Goal: Check status: Check status

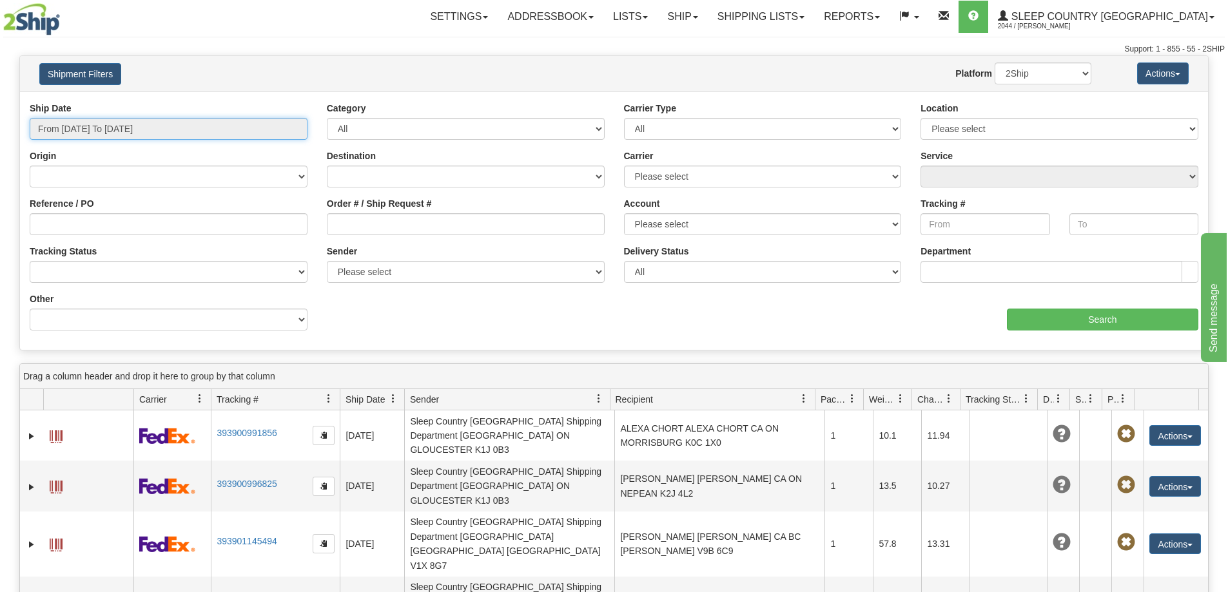
click at [137, 121] on input "From [DATE] To [DATE]" at bounding box center [169, 129] width 278 height 22
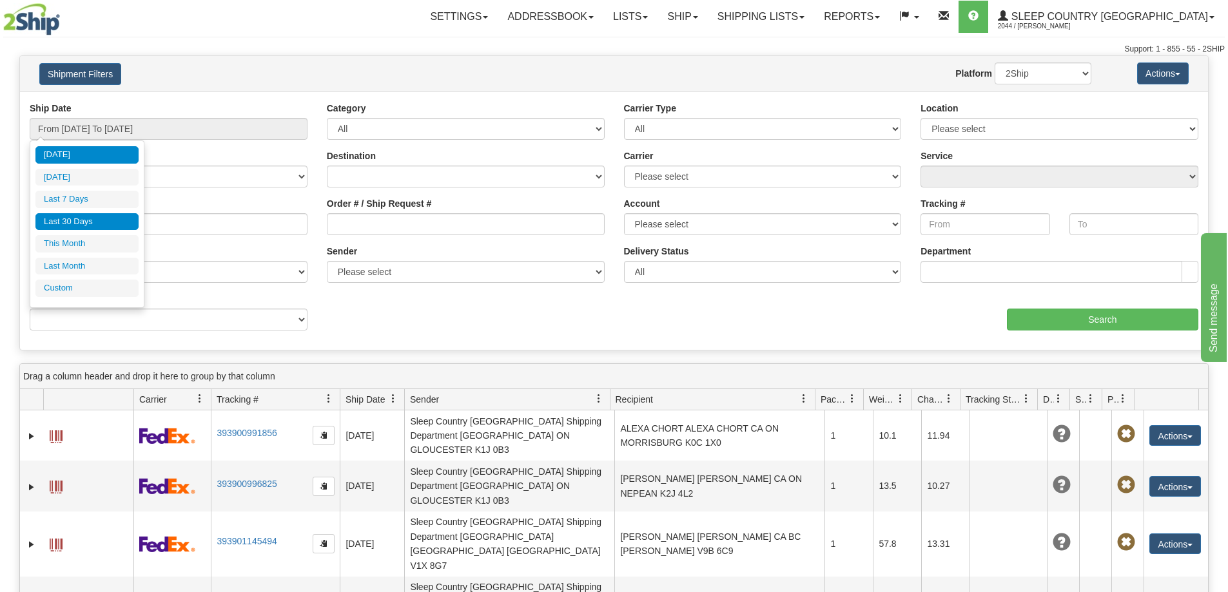
click at [106, 220] on li "Last 30 Days" at bounding box center [86, 221] width 103 height 17
type input "From [DATE] To [DATE]"
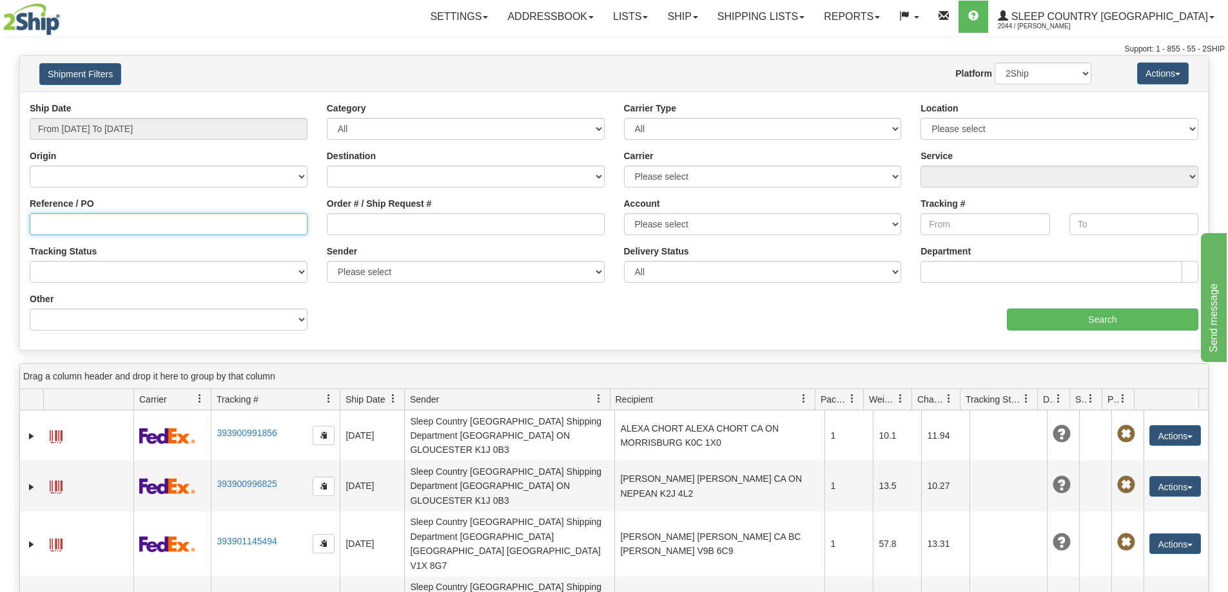
click at [110, 228] on input "Reference / PO" at bounding box center [169, 224] width 278 height 22
paste input "9007H945820"
type input "9007H945820"
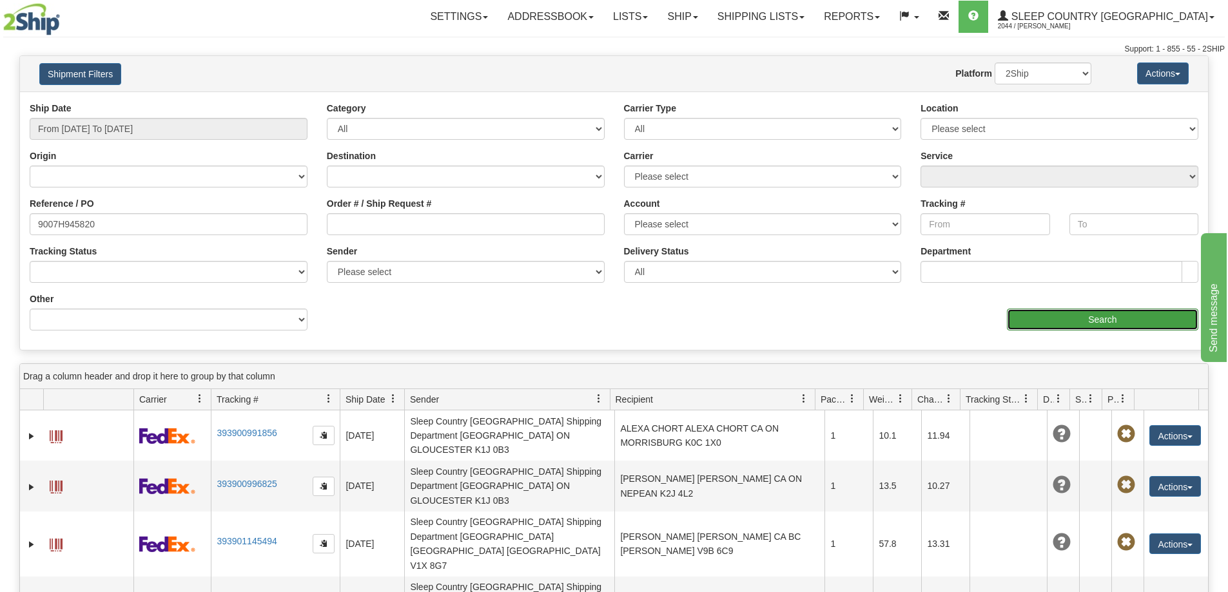
click at [1118, 318] on input "Search" at bounding box center [1102, 320] width 191 height 22
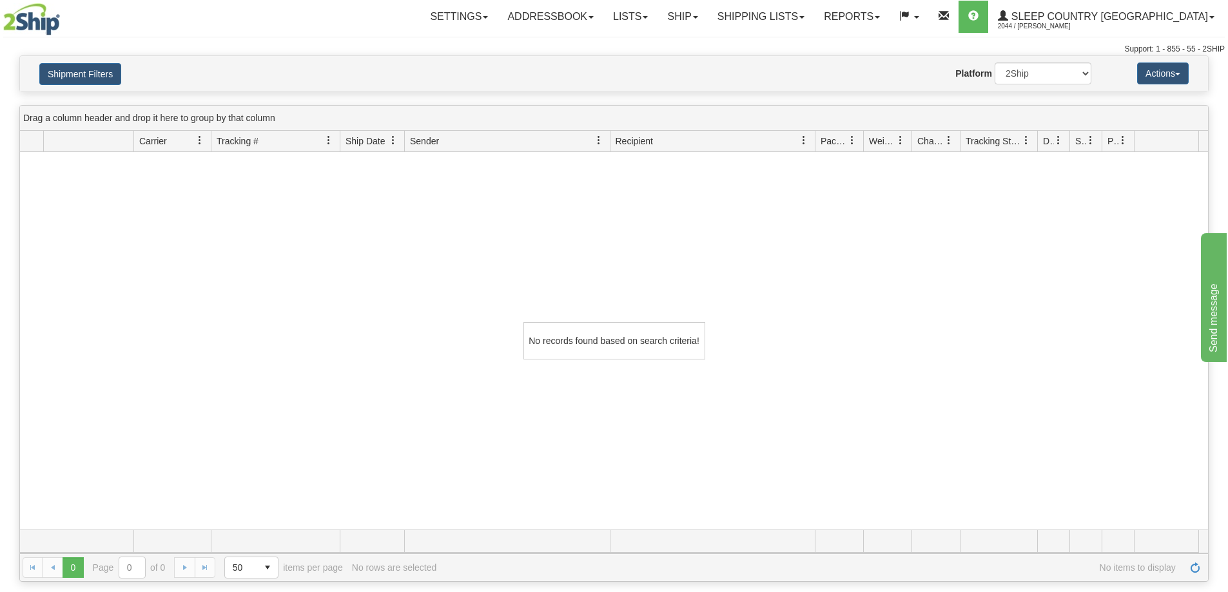
click at [945, 355] on div "No records found based on search criteria!" at bounding box center [614, 341] width 1188 height 378
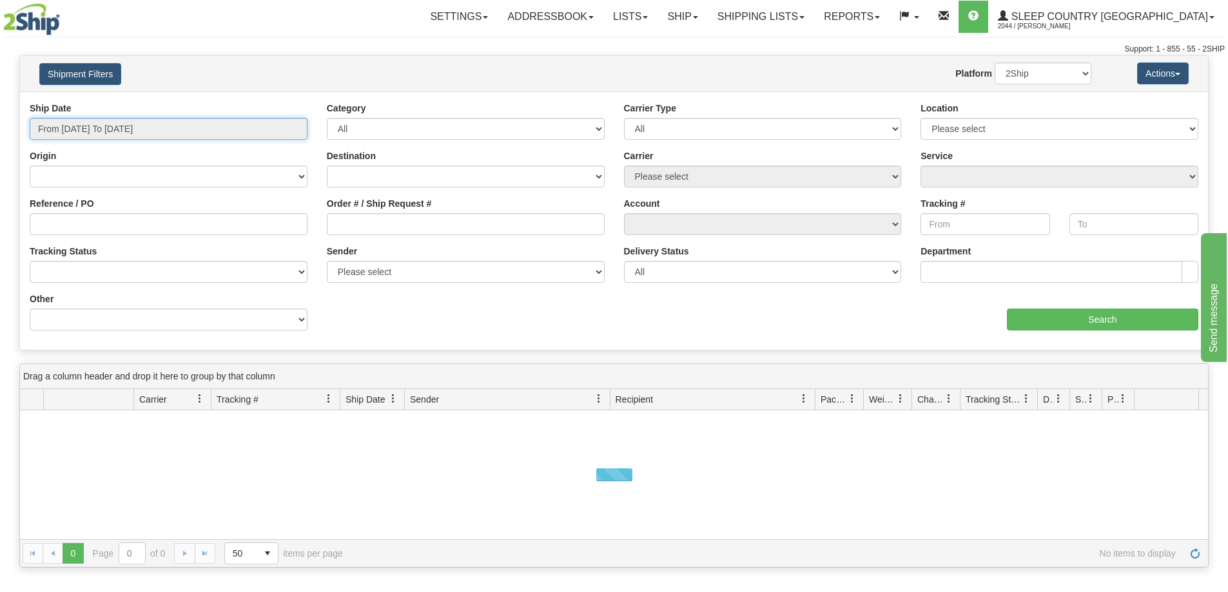
click at [130, 127] on input "From [DATE] To [DATE]" at bounding box center [169, 129] width 278 height 22
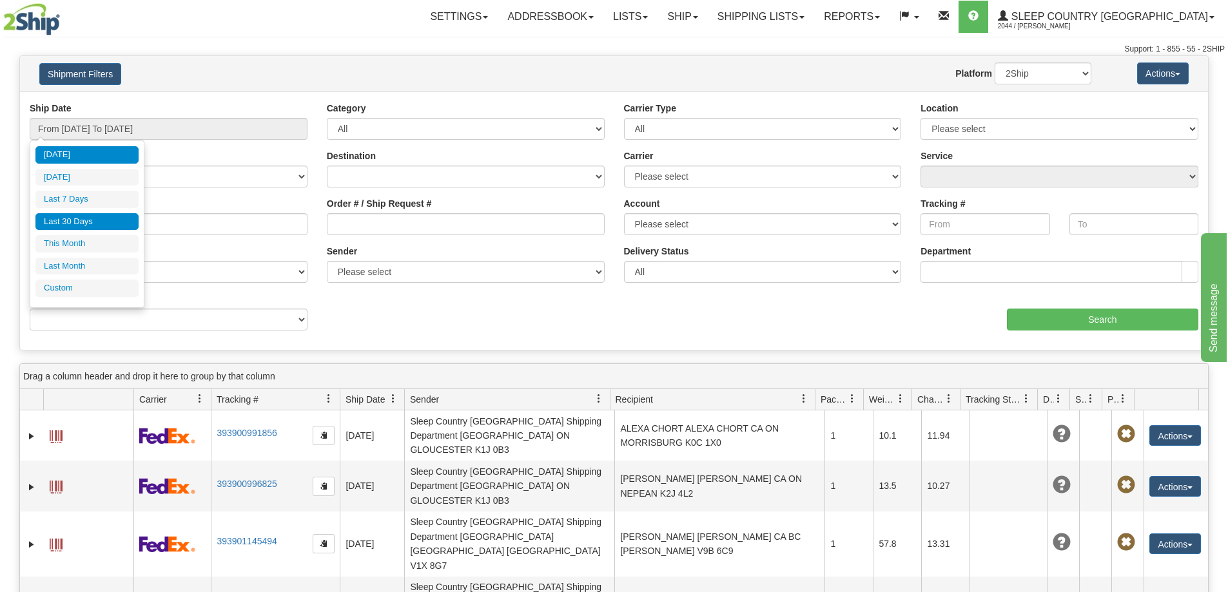
click at [104, 213] on li "Last 30 Days" at bounding box center [86, 221] width 103 height 17
type input "From [DATE] To [DATE]"
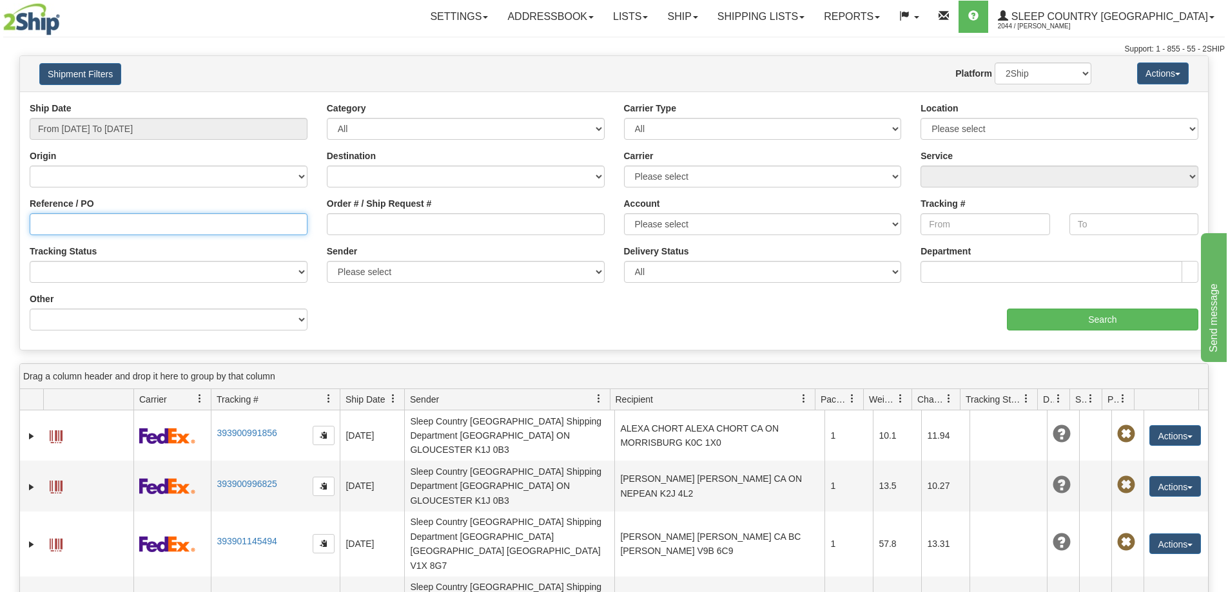
click at [131, 224] on input "Reference / PO" at bounding box center [169, 224] width 278 height 22
paste input "9007I085885"
type input "9007I085885"
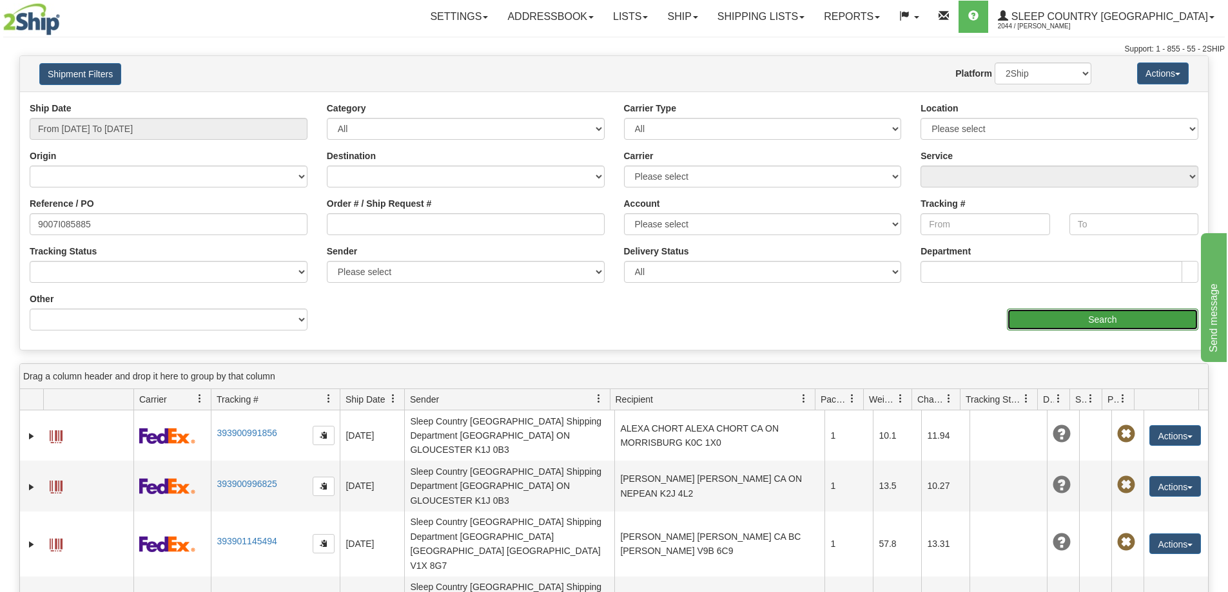
click at [1107, 321] on input "Search" at bounding box center [1102, 320] width 191 height 22
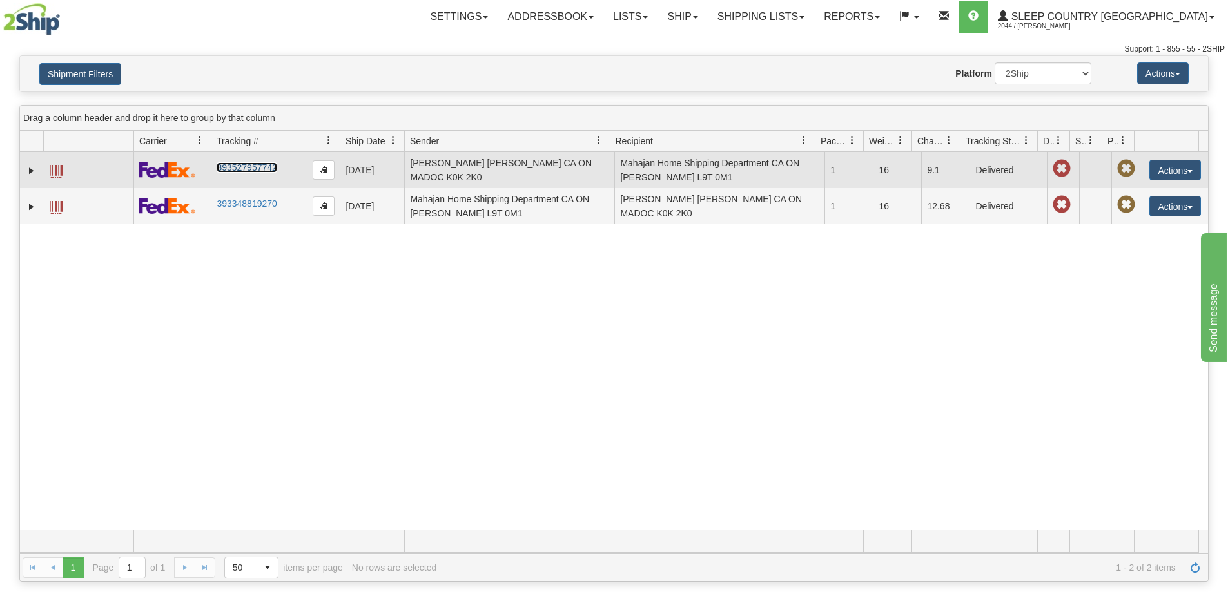
click at [262, 165] on link "393527957742" at bounding box center [247, 167] width 60 height 10
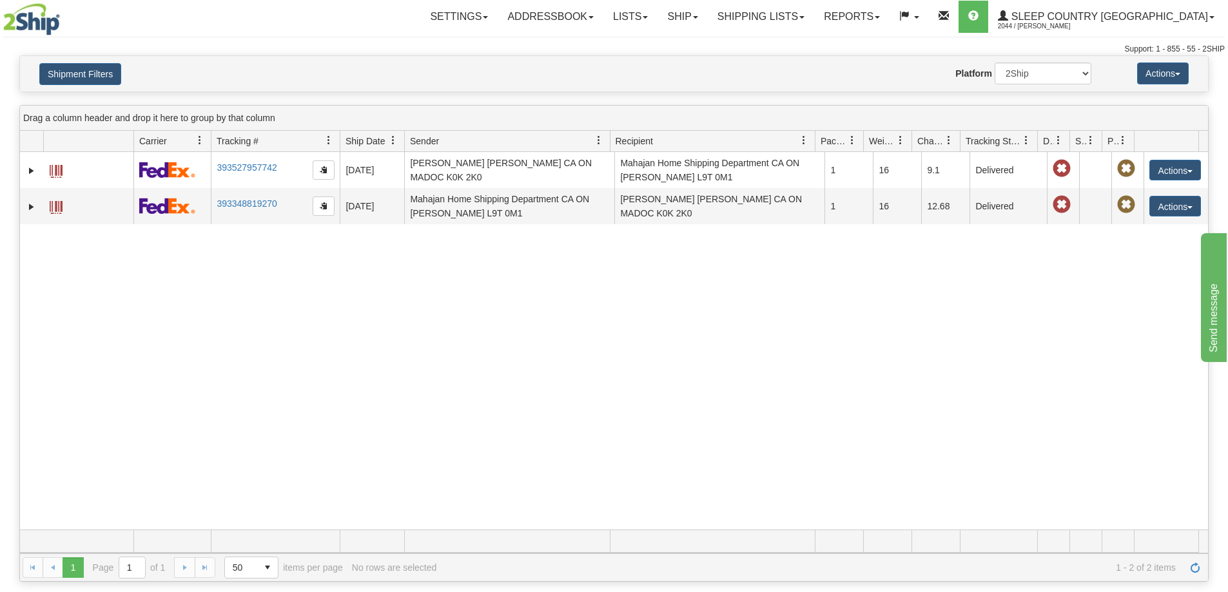
click at [533, 355] on div "31661772 2044 393527957742 09/23/2025 09/23/2025 05:24:17 PM LAURIE MATIYEK LAU…" at bounding box center [614, 341] width 1188 height 378
drag, startPoint x: 969, startPoint y: 356, endPoint x: 874, endPoint y: 304, distance: 109.0
click at [968, 356] on div "31661772 2044 393527957742 09/23/2025 09/23/2025 05:24:17 PM LAURIE MATIYEK LAU…" at bounding box center [614, 341] width 1188 height 378
